Goal: Task Accomplishment & Management: Complete application form

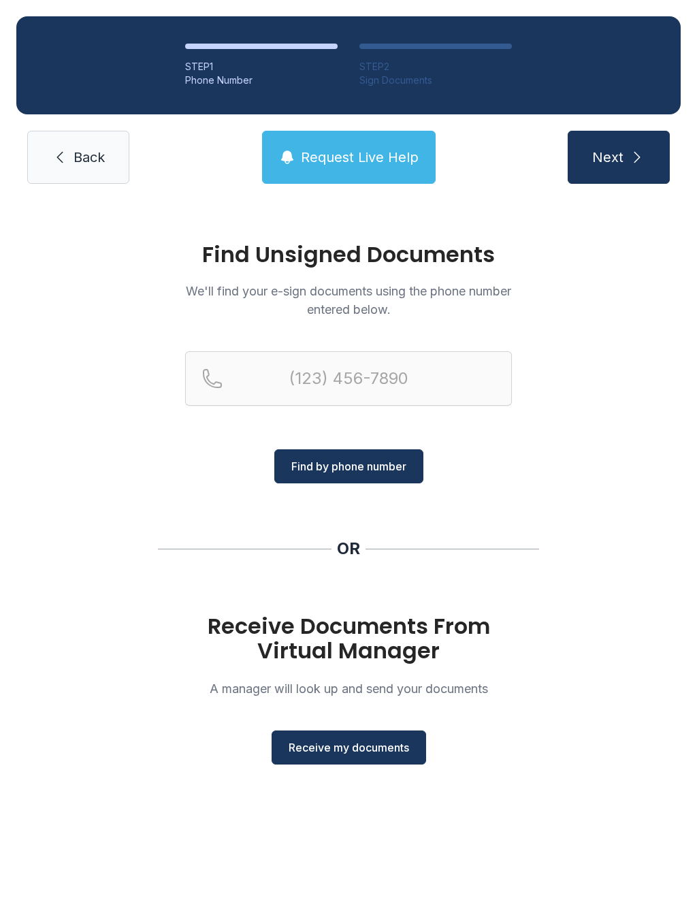
click at [376, 751] on span "Receive my documents" at bounding box center [349, 747] width 120 height 16
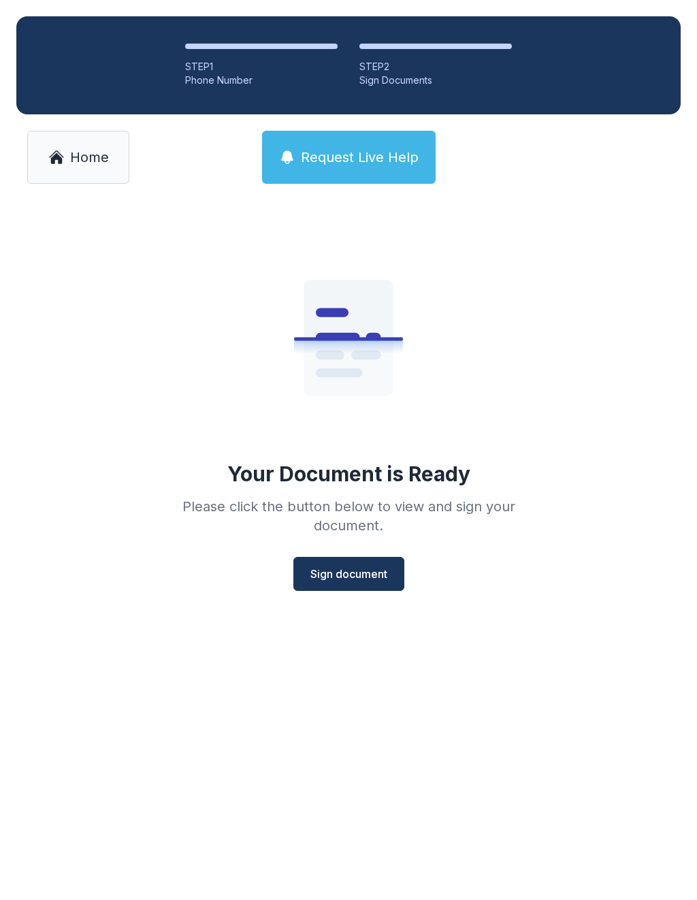
click at [361, 553] on div "Your Document is Ready Please click the button below to view and sign your docu…" at bounding box center [348, 408] width 392 height 363
click at [382, 578] on span "Sign document" at bounding box center [348, 574] width 77 height 16
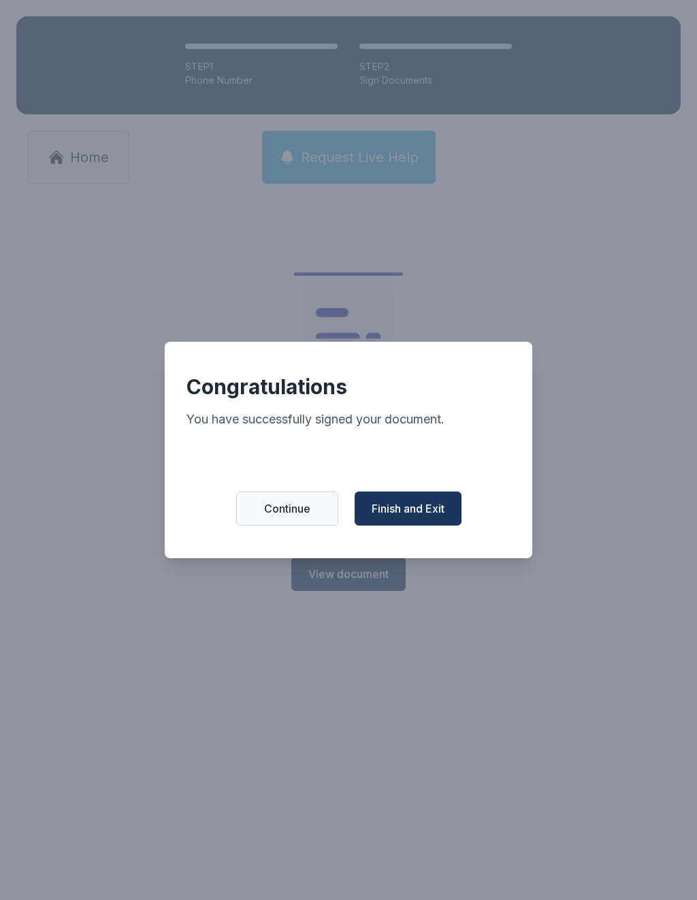
click at [413, 502] on button "Finish and Exit" at bounding box center [408, 508] width 107 height 34
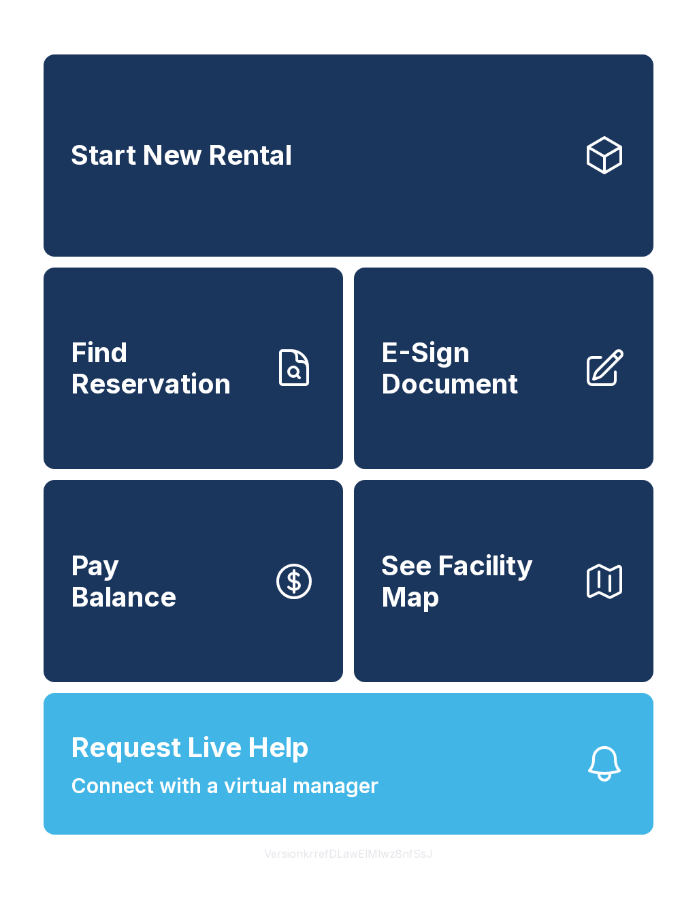
click at [477, 834] on button "Request Live Help Connect with a virtual manager" at bounding box center [349, 764] width 610 height 142
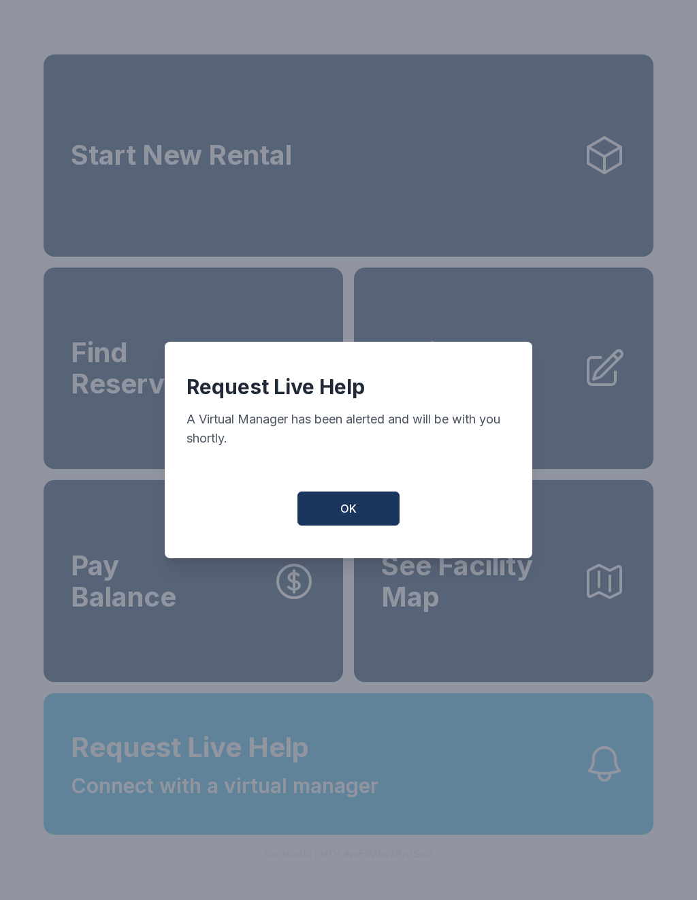
click at [340, 525] on button "OK" at bounding box center [348, 508] width 102 height 34
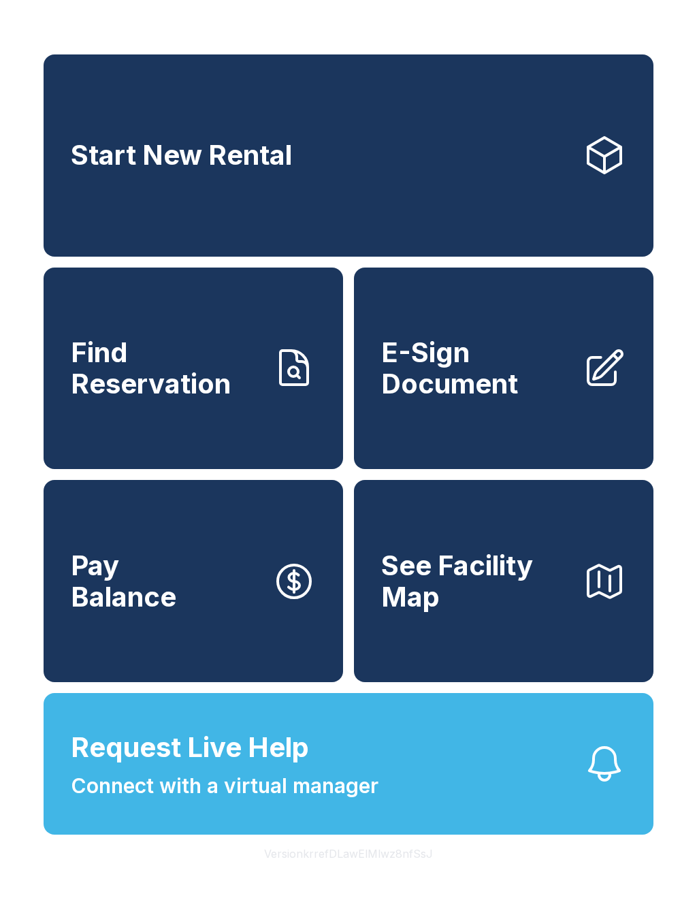
click at [544, 399] on span "E-Sign Document" at bounding box center [476, 368] width 191 height 62
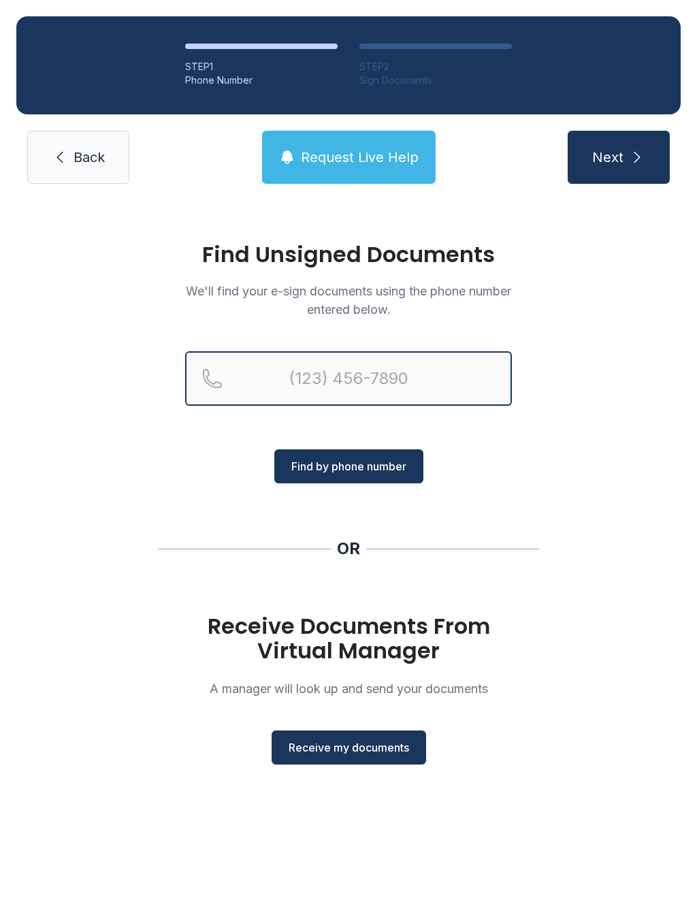
click at [329, 371] on input "Reservation phone number" at bounding box center [348, 378] width 327 height 54
type input "[PHONE_NUMBER]"
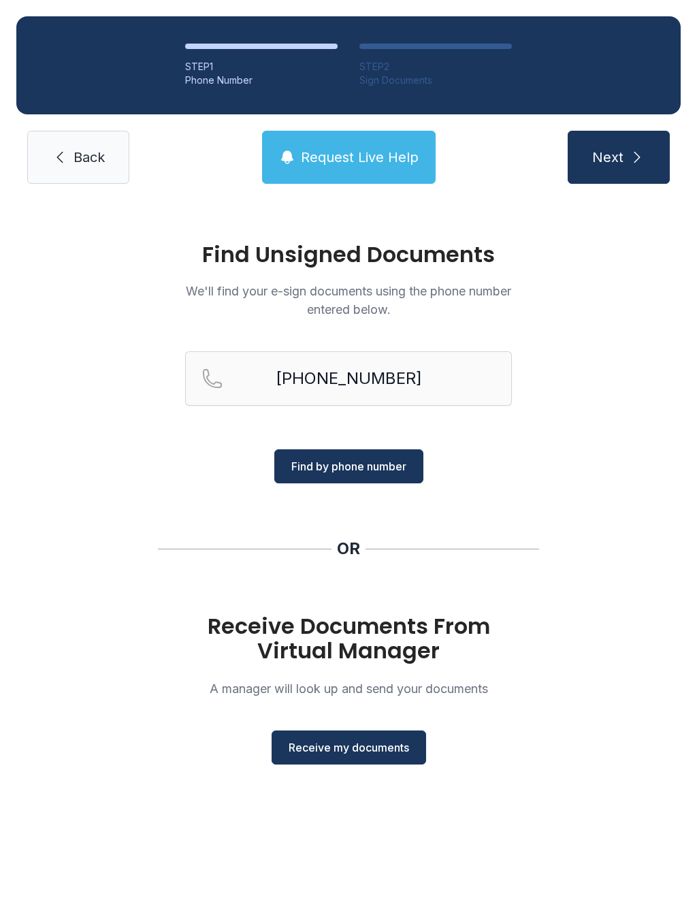
click at [365, 455] on button "Find by phone number" at bounding box center [348, 466] width 149 height 34
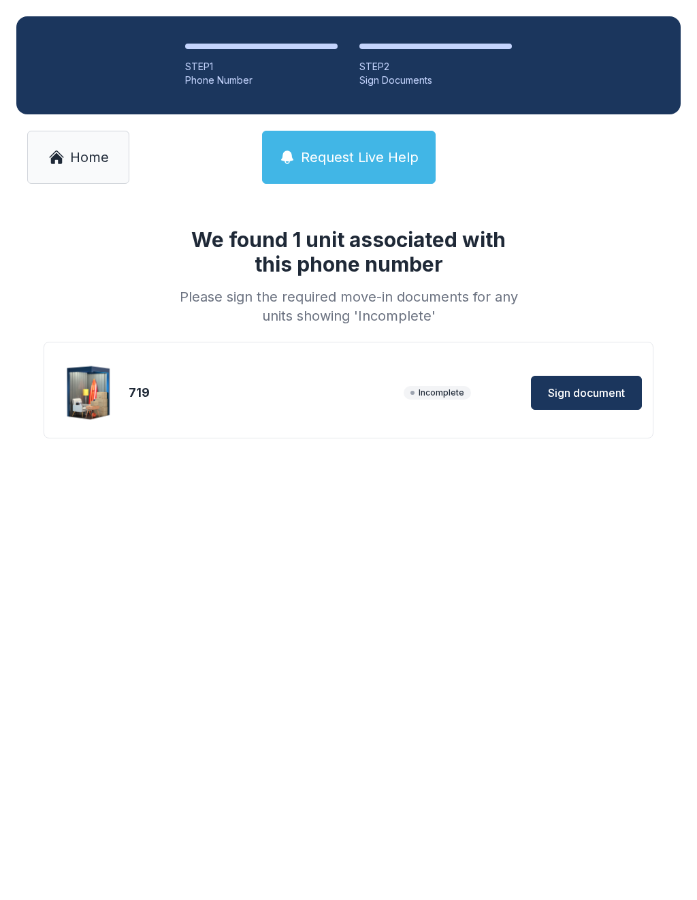
click at [598, 402] on button "Sign document" at bounding box center [586, 393] width 111 height 34
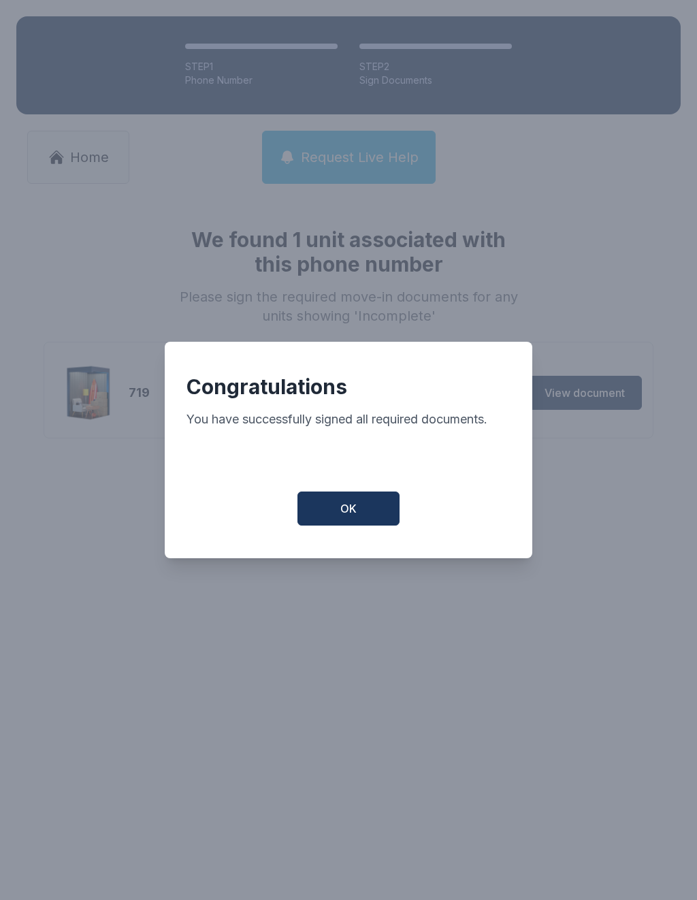
click at [347, 512] on span "OK" at bounding box center [348, 508] width 16 height 16
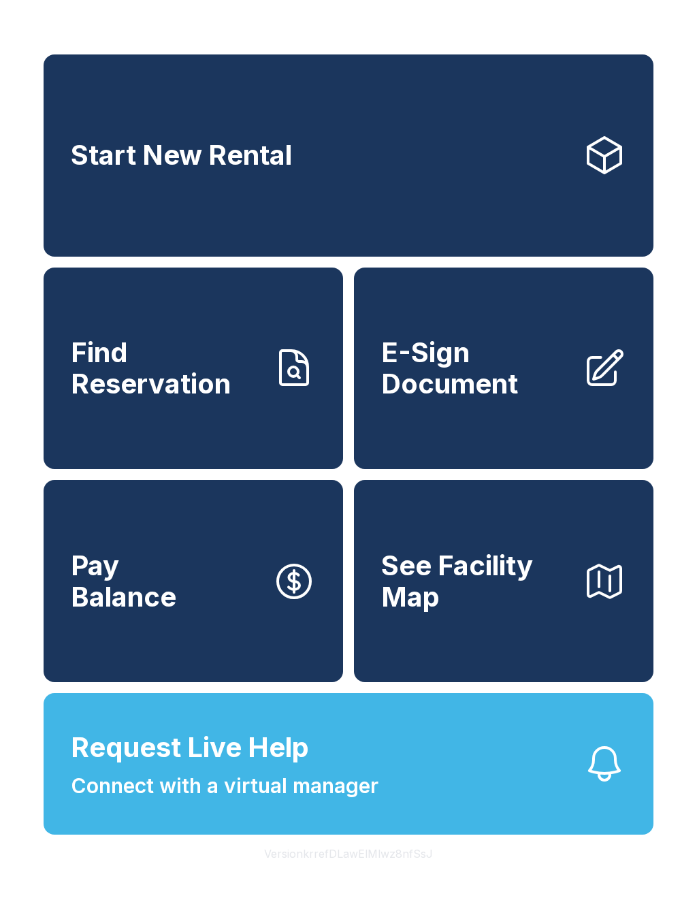
click at [443, 800] on button "Request Live Help Connect with a virtual manager" at bounding box center [349, 764] width 610 height 142
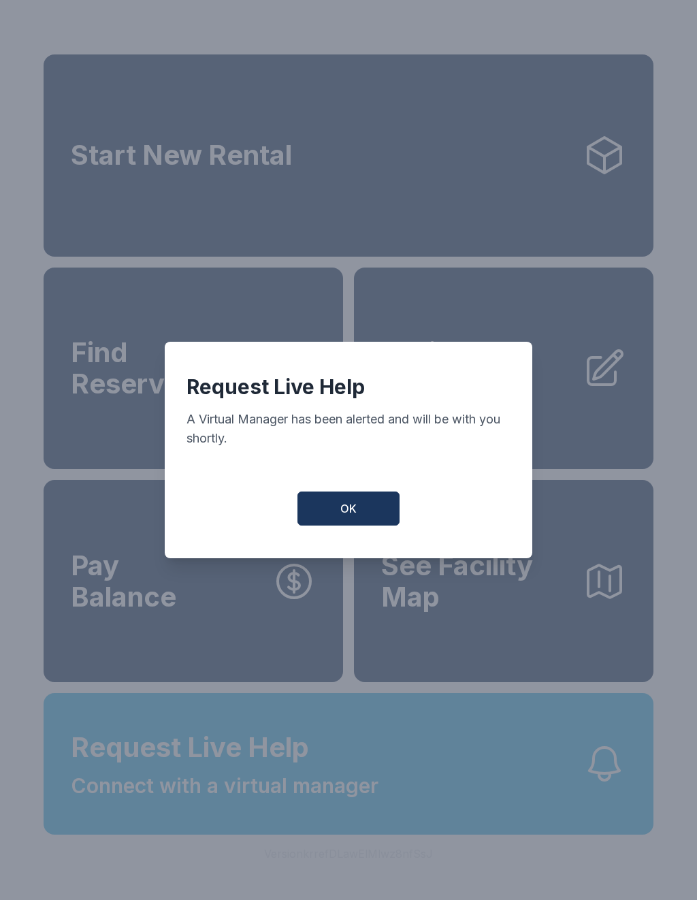
click at [364, 511] on button "OK" at bounding box center [348, 508] width 102 height 34
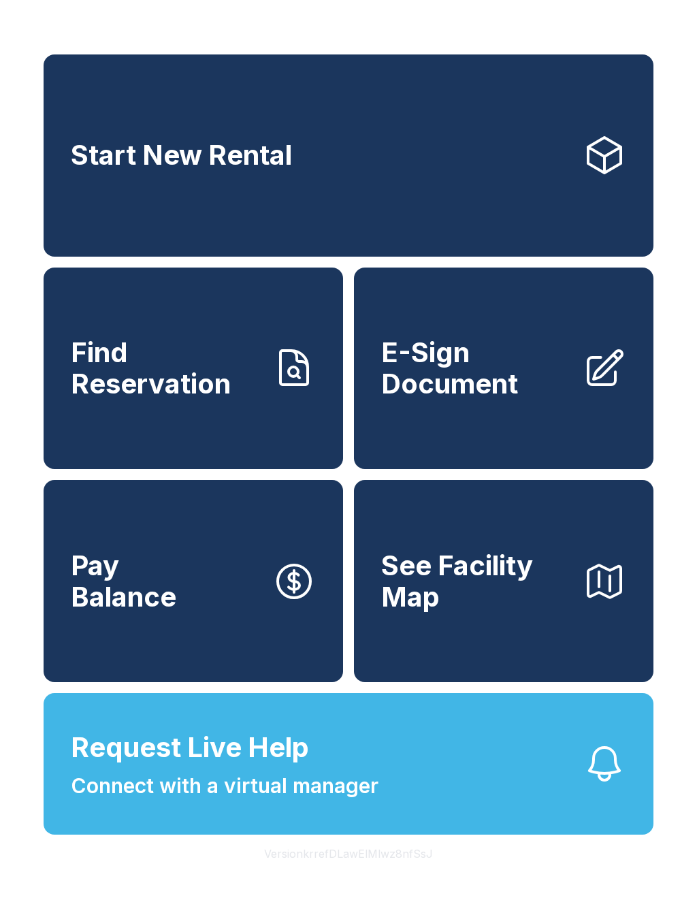
click at [612, 785] on icon "button" at bounding box center [605, 764] width 44 height 44
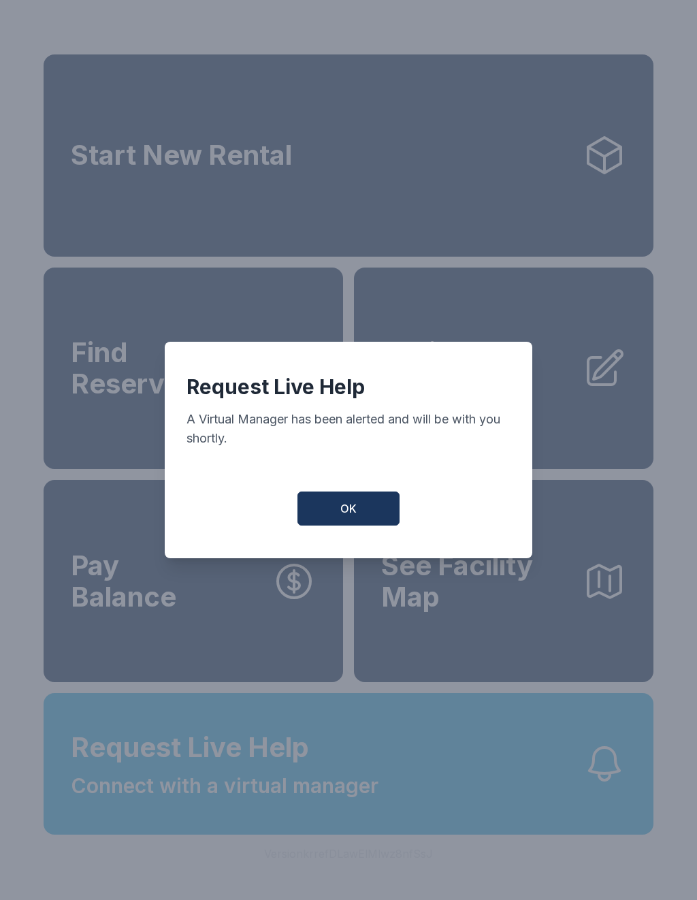
click at [363, 525] on button "OK" at bounding box center [348, 508] width 102 height 34
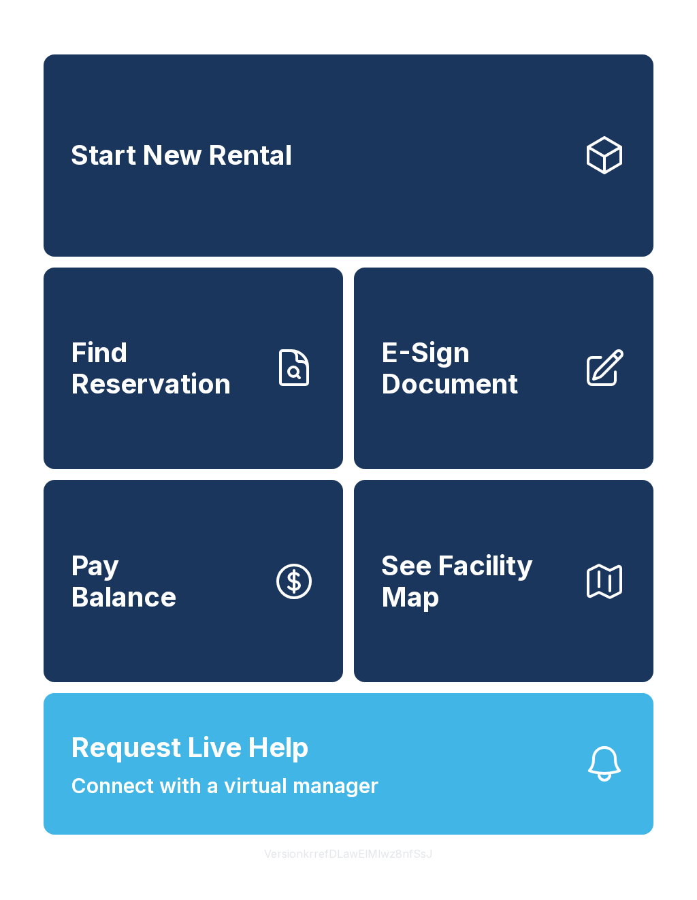
click at [602, 779] on icon "button" at bounding box center [605, 764] width 44 height 44
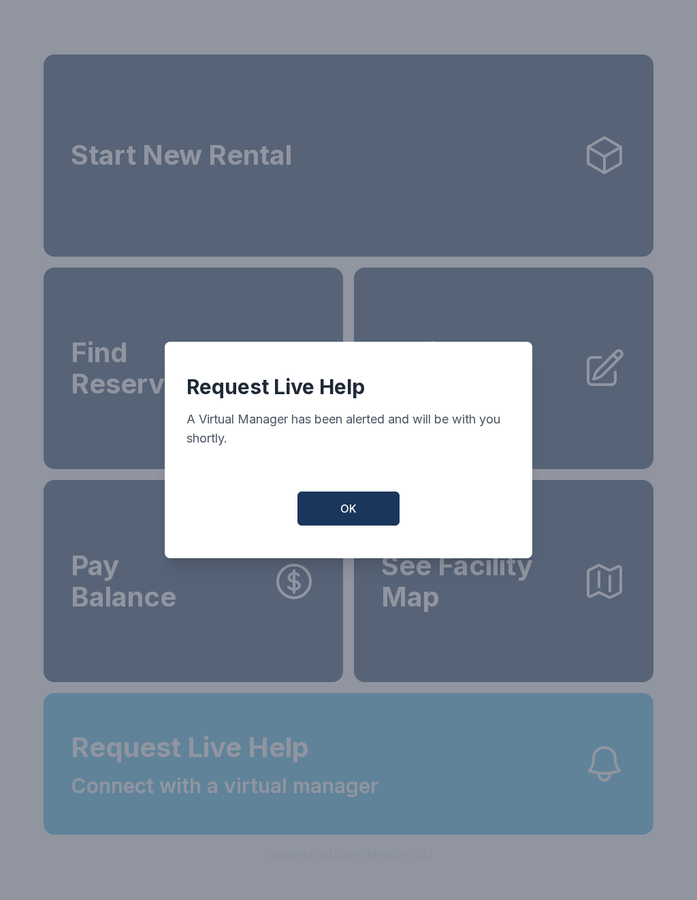
click at [343, 525] on button "OK" at bounding box center [348, 508] width 102 height 34
